Goal: Task Accomplishment & Management: Complete application form

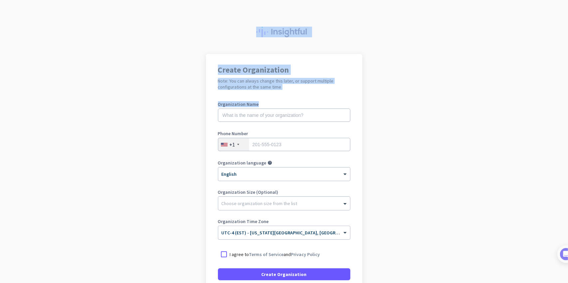
drag, startPoint x: 562, startPoint y: 29, endPoint x: 567, endPoint y: 122, distance: 93.2
click at [567, 122] on div "Create Organization Note: You can always change this later, or support multiple…" at bounding box center [284, 141] width 568 height 283
click at [466, 119] on app-onboarding-organization "Create Organization Note: You can always change this later, or support multiple…" at bounding box center [284, 198] width 568 height 288
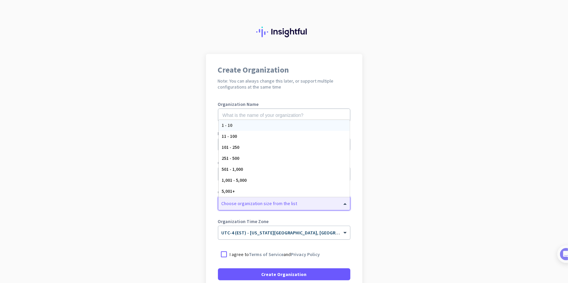
click at [300, 202] on div at bounding box center [284, 201] width 132 height 7
click at [416, 178] on app-onboarding-organization "Create Organization Note: You can always change this later, or support multiple…" at bounding box center [284, 198] width 568 height 288
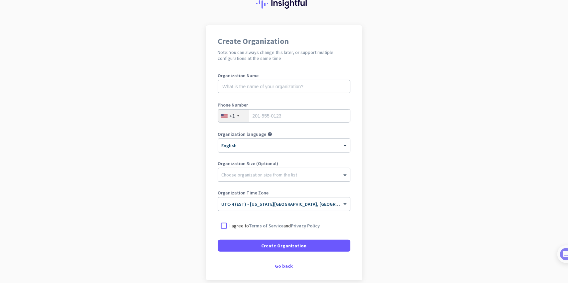
scroll to position [29, 0]
